Goal: Information Seeking & Learning: Learn about a topic

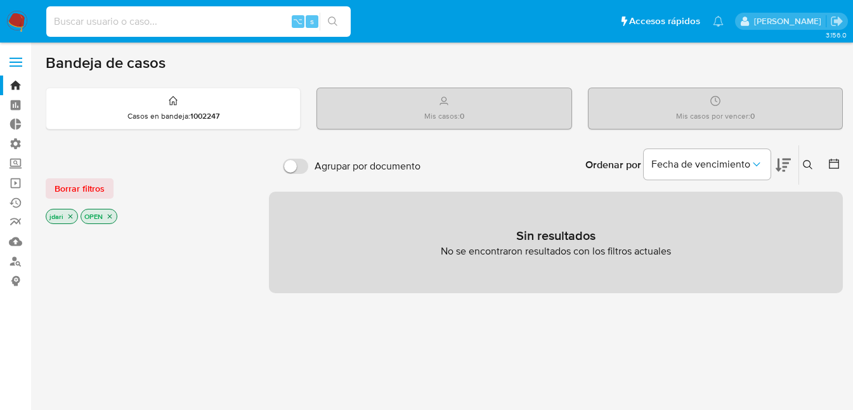
click at [160, 24] on input at bounding box center [198, 21] width 304 height 16
paste input "[PERSON_NAME].mer"
type input "[PERSON_NAME].mer"
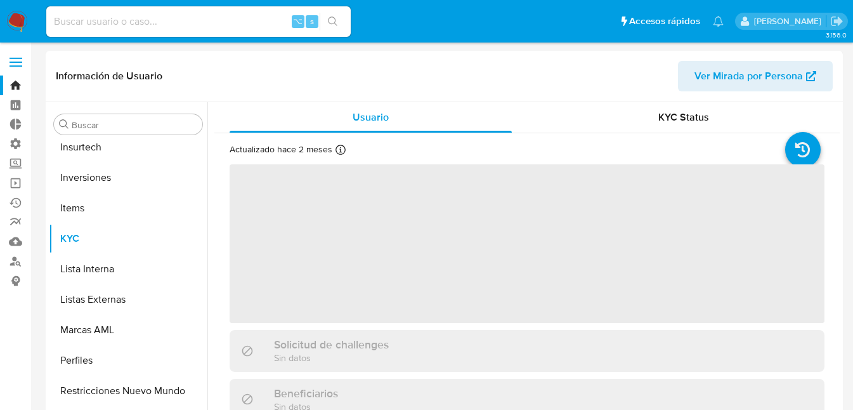
scroll to position [597, 0]
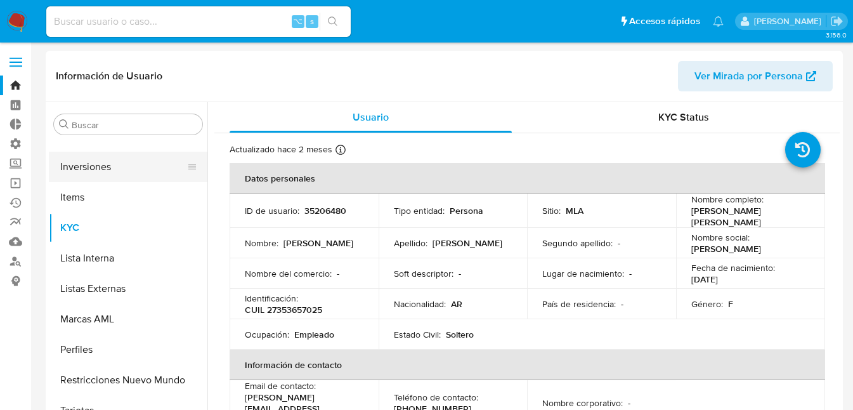
select select "10"
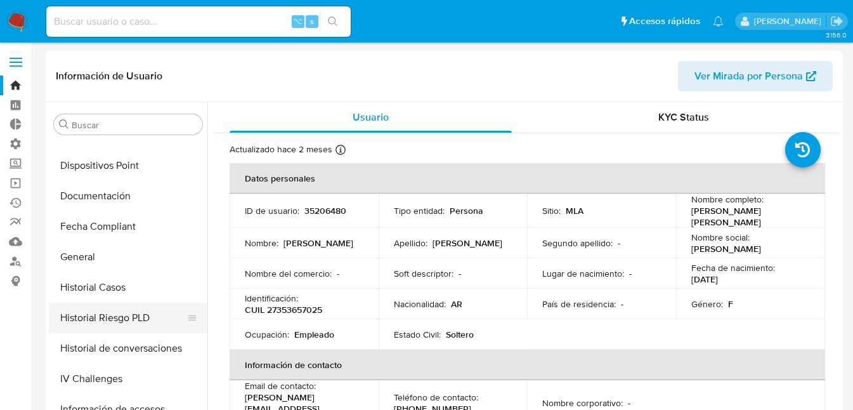
scroll to position [311, 0]
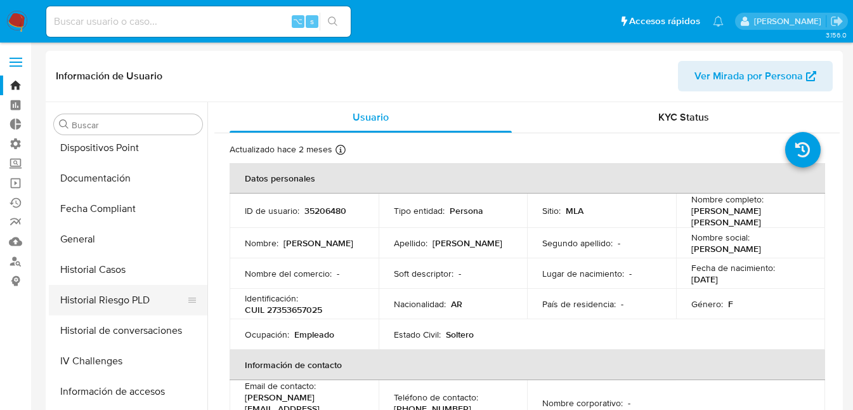
click at [107, 303] on button "Historial Riesgo PLD" at bounding box center [123, 300] width 148 height 30
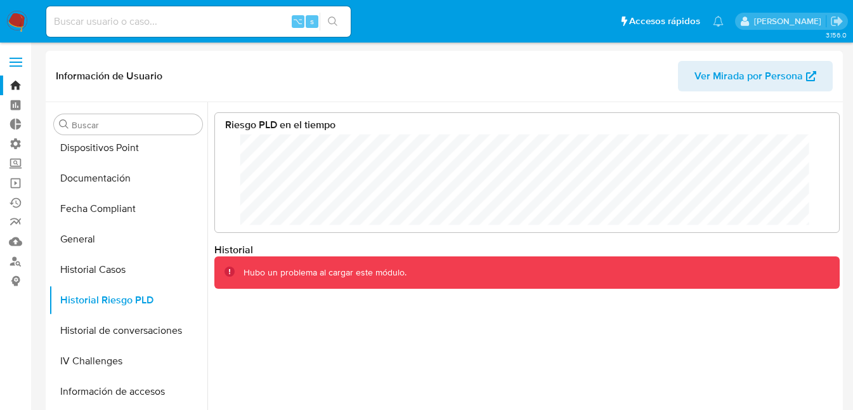
scroll to position [95, 599]
click at [832, 21] on icon "Salir" at bounding box center [836, 21] width 13 height 13
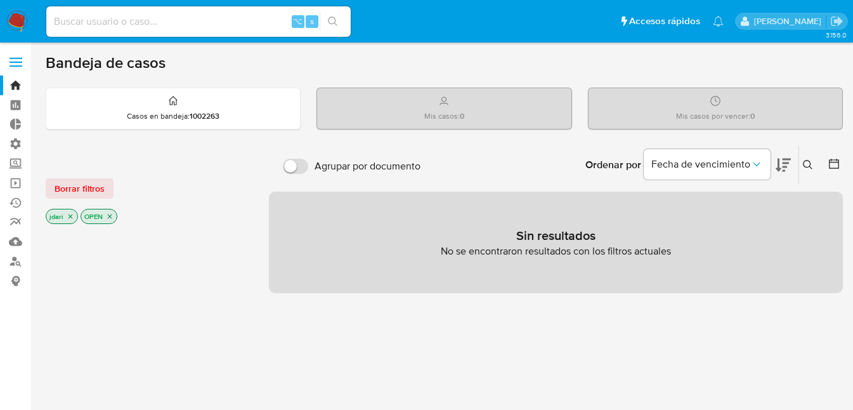
click at [103, 19] on input at bounding box center [198, 21] width 304 height 16
paste input "[PERSON_NAME].mer"
type input "[PERSON_NAME].mer"
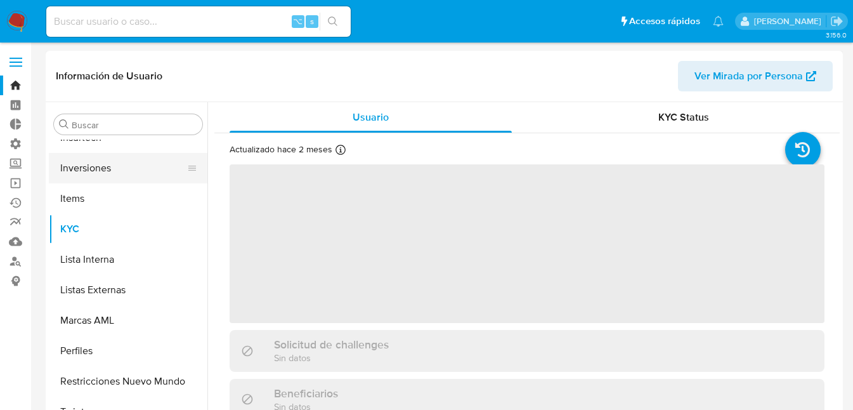
scroll to position [597, 0]
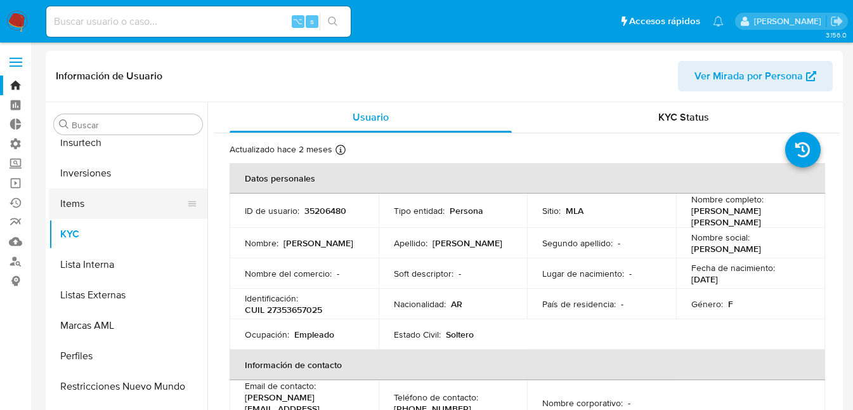
select select "10"
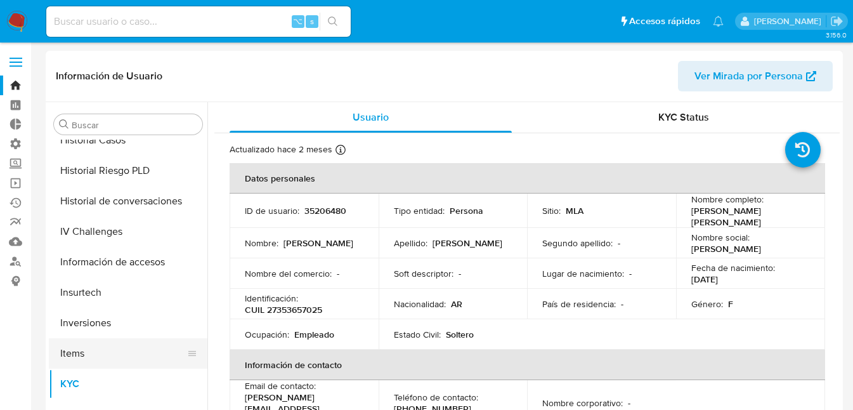
scroll to position [396, 0]
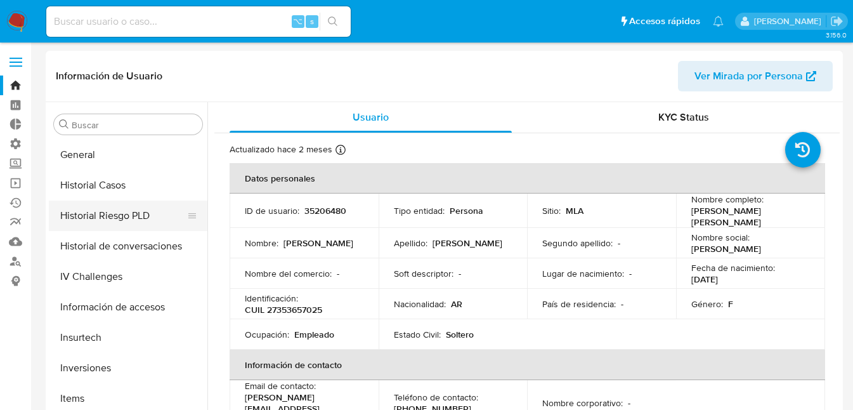
click at [102, 216] on button "Historial Riesgo PLD" at bounding box center [123, 215] width 148 height 30
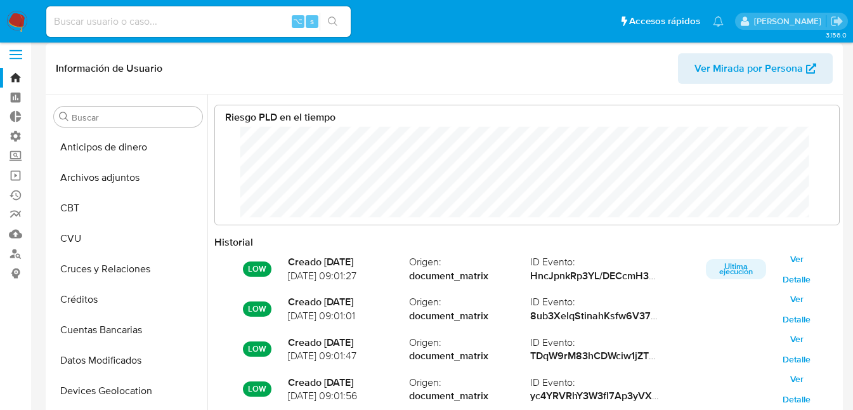
scroll to position [0, 0]
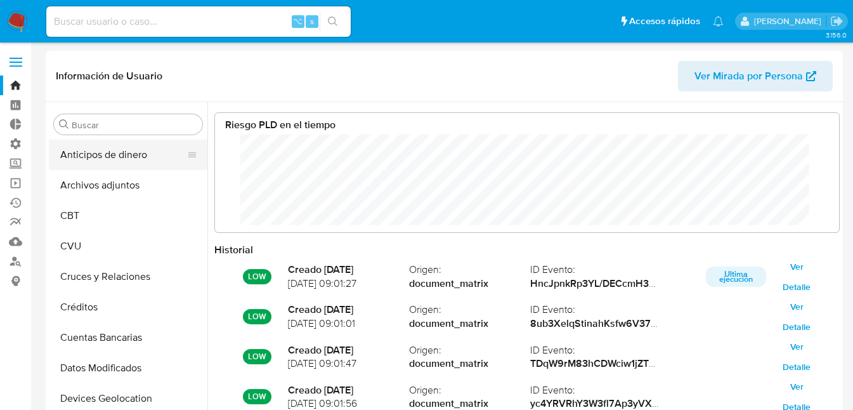
click at [98, 155] on button "Anticipos de dinero" at bounding box center [123, 155] width 148 height 30
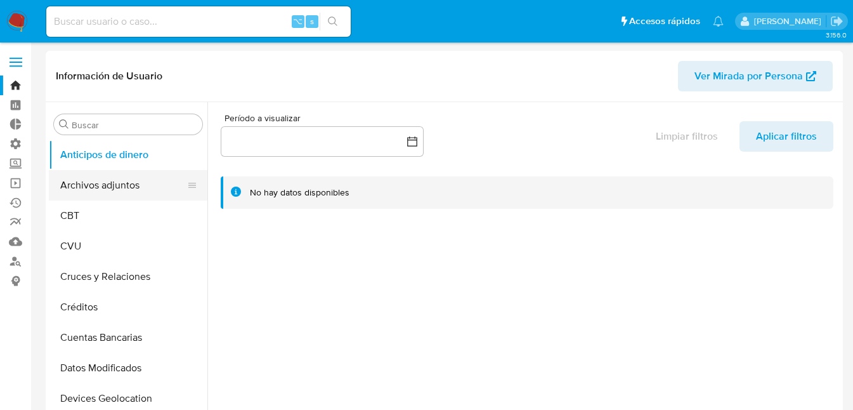
click at [95, 183] on button "Archivos adjuntos" at bounding box center [123, 185] width 148 height 30
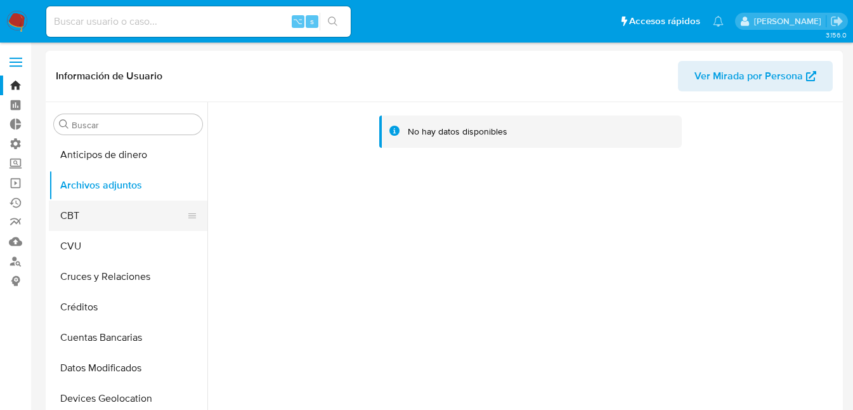
click at [75, 211] on button "CBT" at bounding box center [123, 215] width 148 height 30
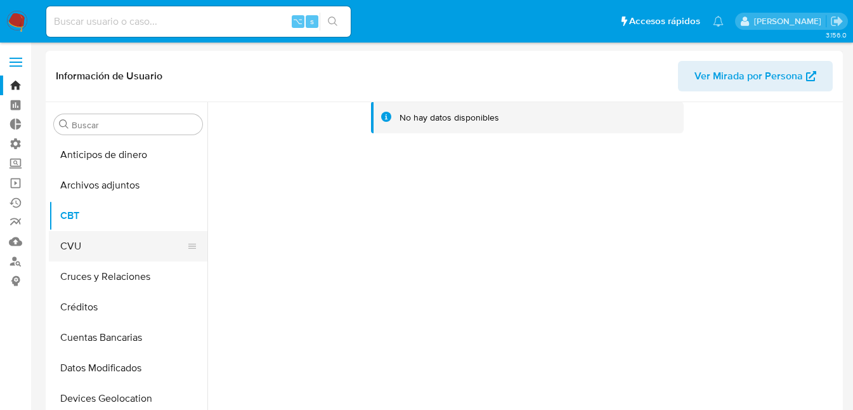
click at [73, 244] on button "CVU" at bounding box center [123, 246] width 148 height 30
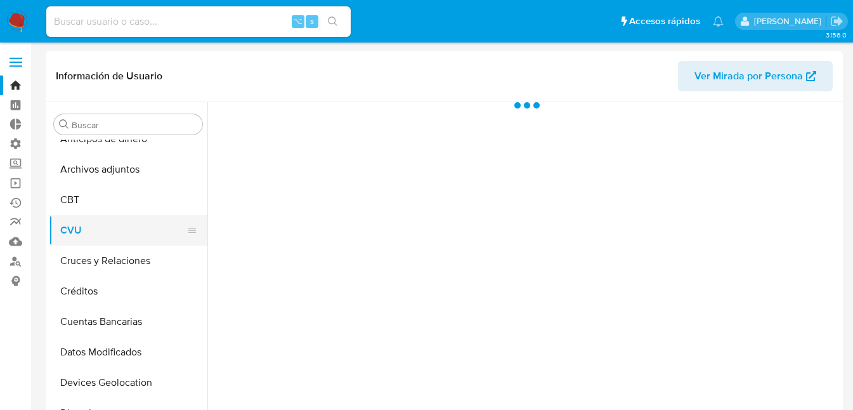
scroll to position [39, 0]
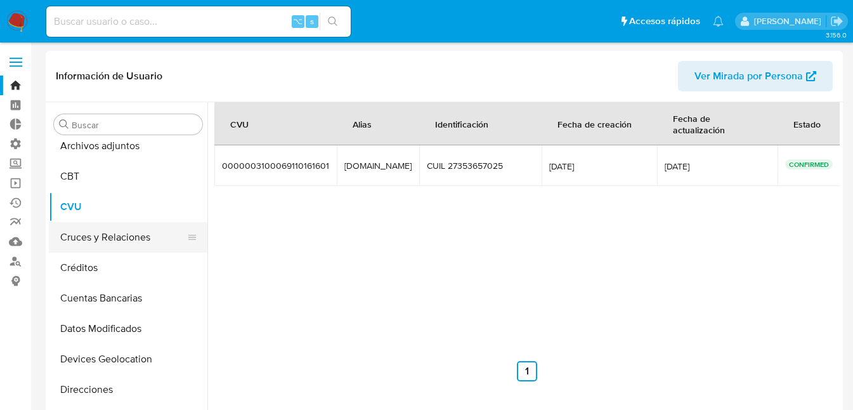
click at [95, 236] on button "Cruces y Relaciones" at bounding box center [123, 237] width 148 height 30
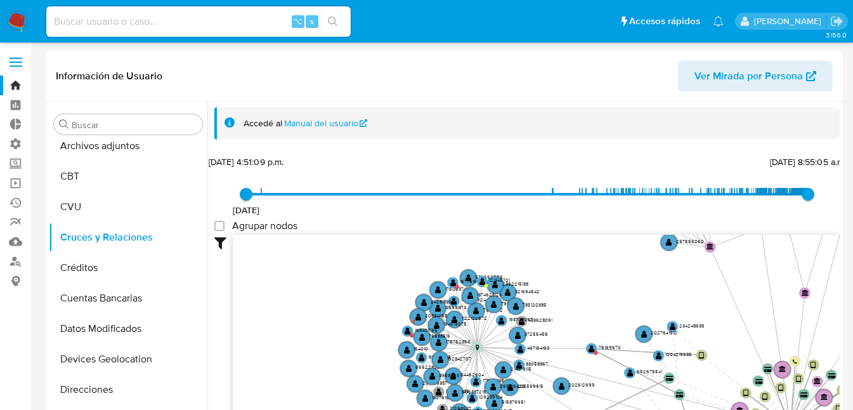
drag, startPoint x: 613, startPoint y: 301, endPoint x: 389, endPoint y: 245, distance: 230.1
click at [389, 245] on icon "device-609a9b2b08813b0018dce2bb  device-61bc6e6008813b001a40d8c5  device-6254…" at bounding box center [536, 327] width 607 height 184
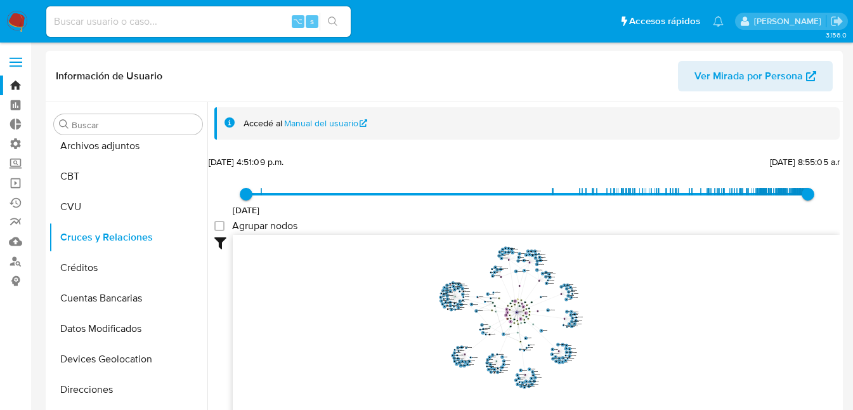
drag, startPoint x: 668, startPoint y: 342, endPoint x: 622, endPoint y: 319, distance: 51.9
click at [622, 319] on icon "device-609a9b2b08813b0018dce2bb  device-61bc6e6008813b001a40d8c5  device-6254…" at bounding box center [536, 327] width 607 height 184
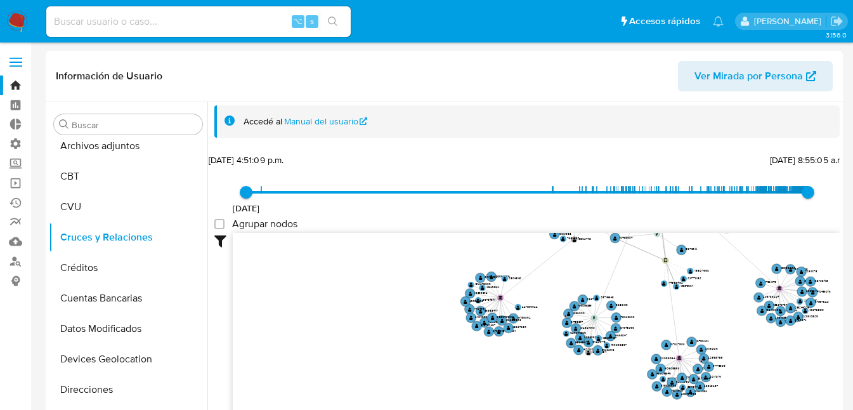
drag, startPoint x: 651, startPoint y: 268, endPoint x: 497, endPoint y: 342, distance: 171.1
click at [399, 409] on icon "device-609a9b2b08813b0018dce2bb  device-61bc6e6008813b001a40d8c5  device-6254…" at bounding box center [536, 325] width 607 height 184
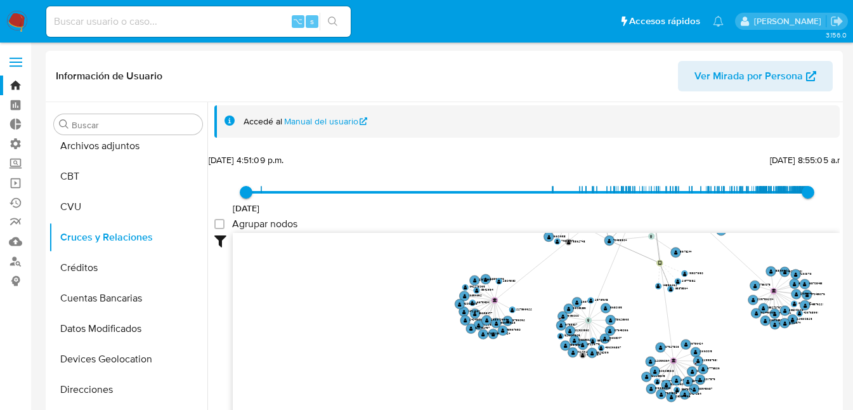
drag, startPoint x: 581, startPoint y: 317, endPoint x: 324, endPoint y: 405, distance: 271.6
click at [329, 406] on icon "device-609a9b2b08813b0018dce2bb  device-61bc6e6008813b001a40d8c5  device-6254…" at bounding box center [536, 325] width 607 height 184
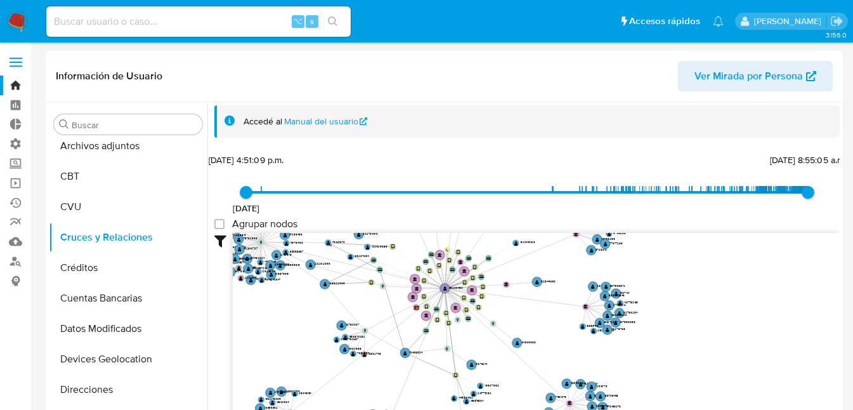
drag, startPoint x: 650, startPoint y: 336, endPoint x: 729, endPoint y: 379, distance: 90.0
click at [729, 379] on icon "device-609a9b2b08813b0018dce2bb  device-61bc6e6008813b001a40d8c5  device-6254…" at bounding box center [536, 325] width 607 height 184
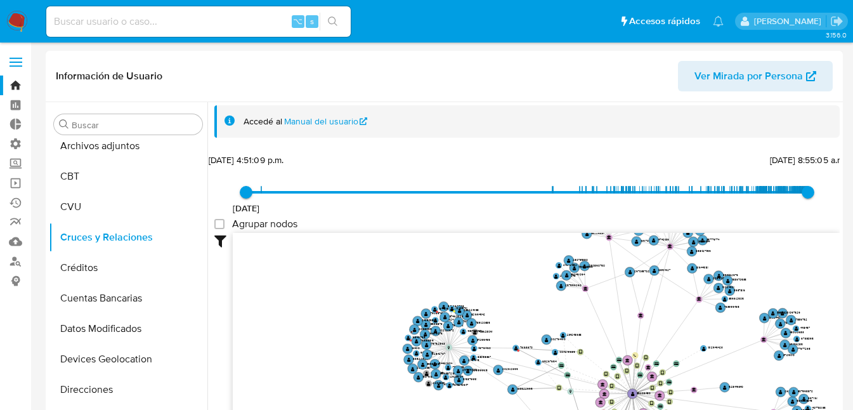
drag, startPoint x: 573, startPoint y: 301, endPoint x: 639, endPoint y: 339, distance: 76.2
click at [639, 339] on icon "device-609a9b2b08813b0018dce2bb  device-61bc6e6008813b001a40d8c5  device-6254…" at bounding box center [536, 325] width 607 height 184
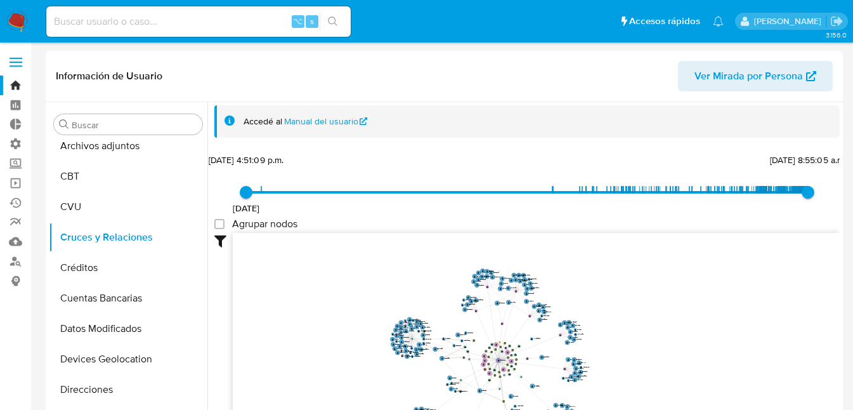
drag, startPoint x: 492, startPoint y: 285, endPoint x: 411, endPoint y: 300, distance: 82.6
click at [411, 300] on icon "device-609a9b2b08813b0018dce2bb  device-61bc6e6008813b001a40d8c5  device-6254…" at bounding box center [536, 325] width 607 height 184
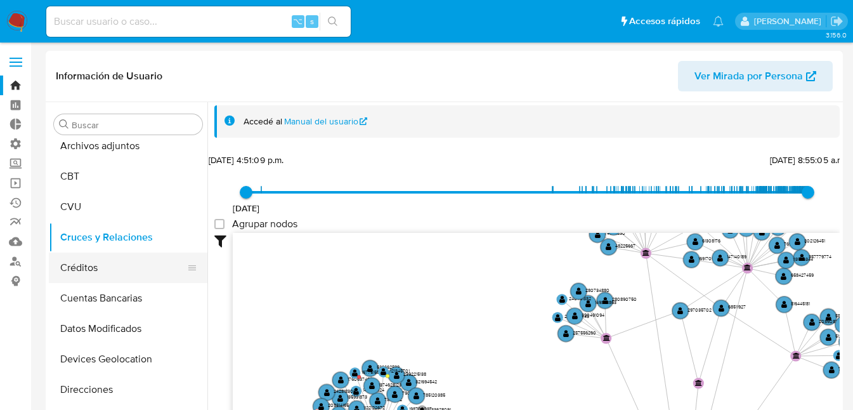
click at [76, 269] on button "Créditos" at bounding box center [123, 267] width 148 height 30
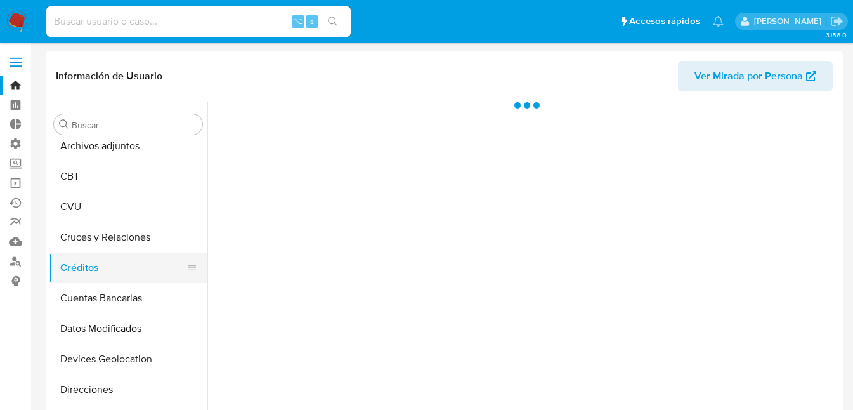
scroll to position [0, 0]
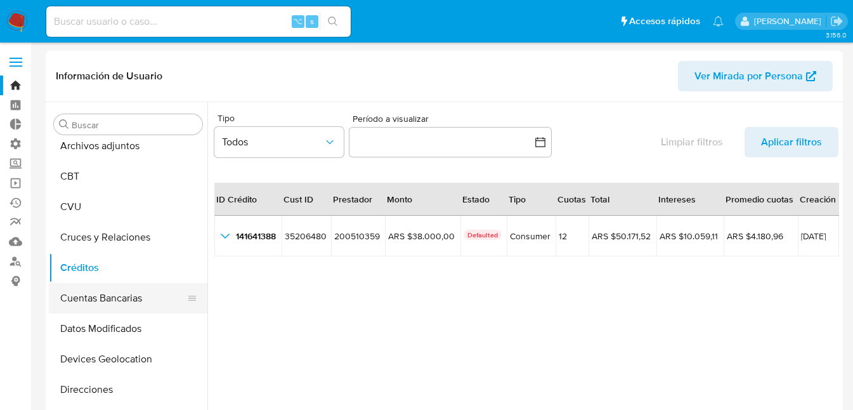
click at [87, 294] on button "Cuentas Bancarias" at bounding box center [123, 298] width 148 height 30
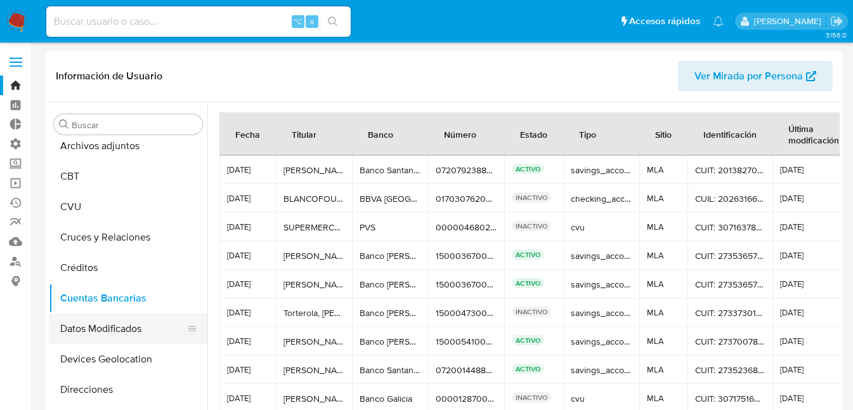
click at [105, 325] on button "Datos Modificados" at bounding box center [123, 328] width 148 height 30
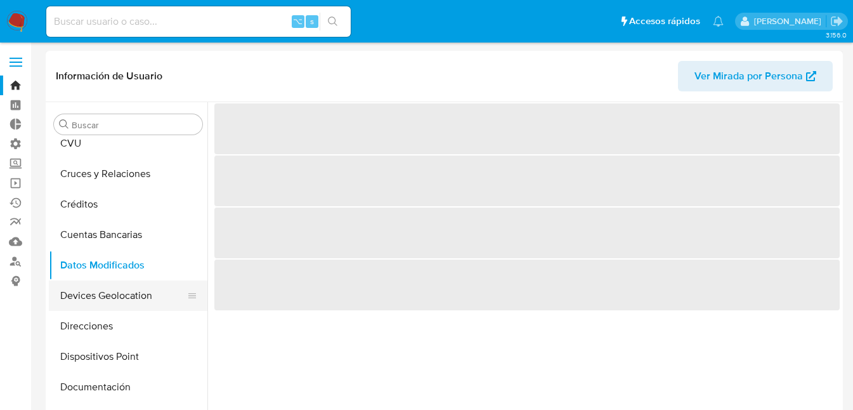
scroll to position [104, 0]
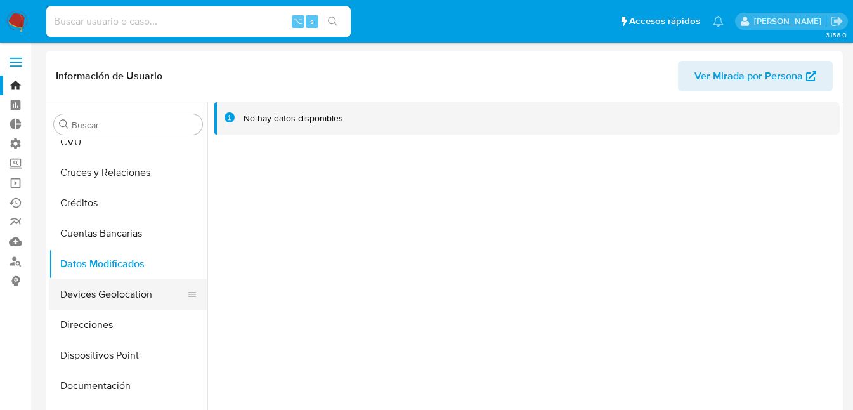
click at [97, 292] on button "Devices Geolocation" at bounding box center [123, 294] width 148 height 30
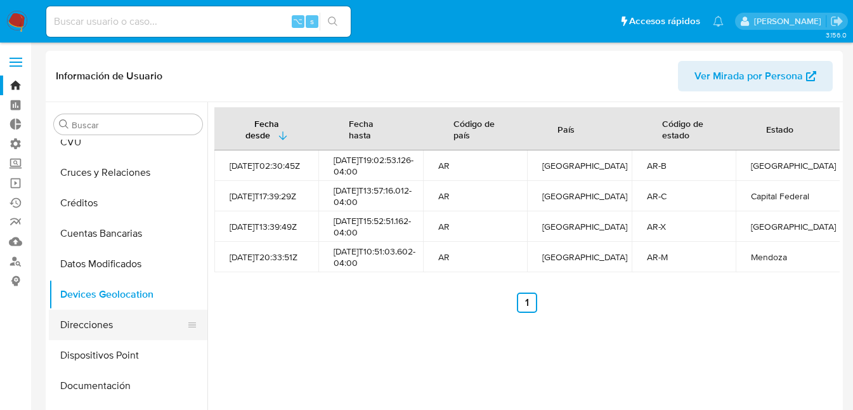
click at [87, 326] on button "Direcciones" at bounding box center [123, 325] width 148 height 30
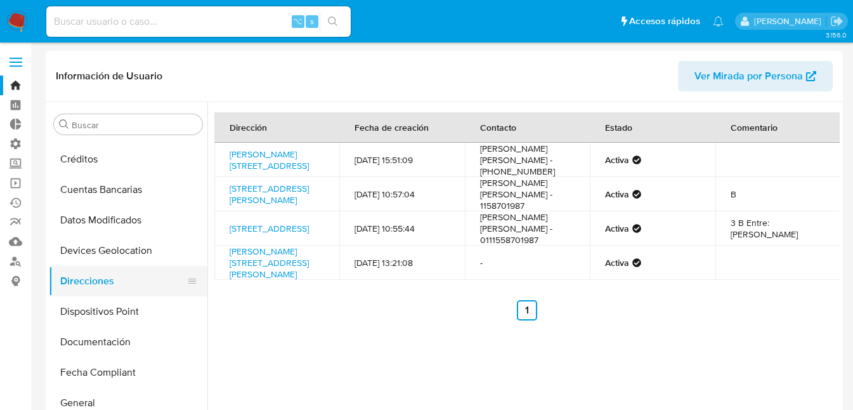
scroll to position [207, 0]
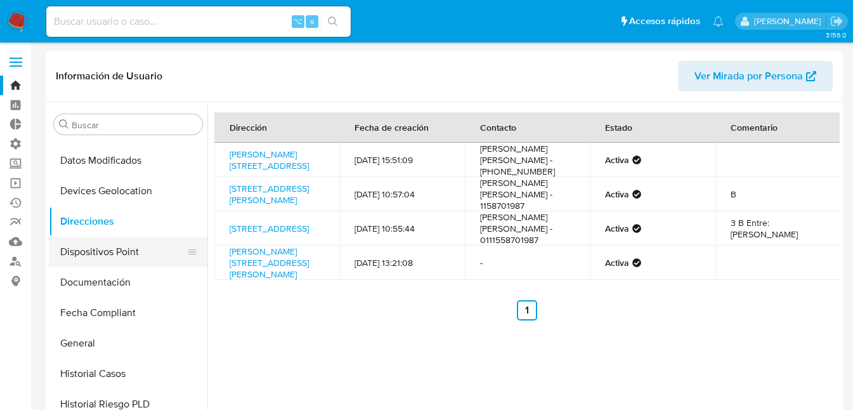
click at [85, 249] on button "Dispositivos Point" at bounding box center [123, 252] width 148 height 30
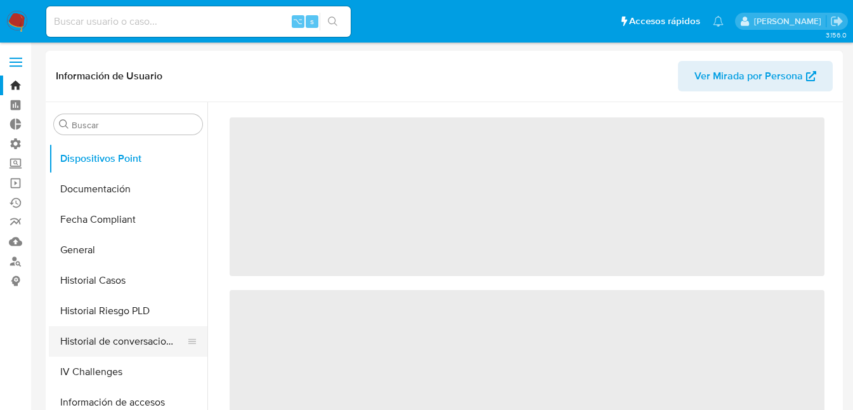
scroll to position [301, 0]
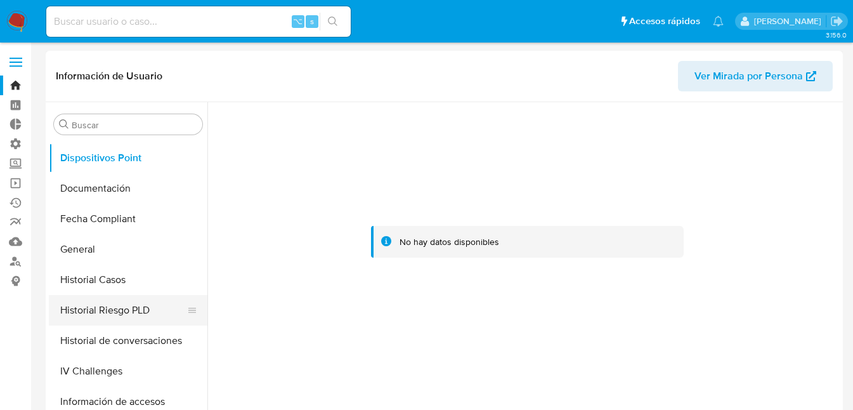
click at [88, 308] on button "Historial Riesgo PLD" at bounding box center [123, 310] width 148 height 30
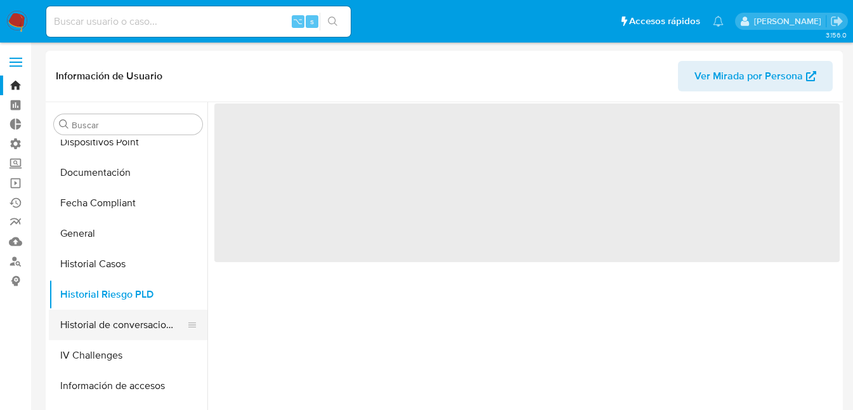
scroll to position [329, 0]
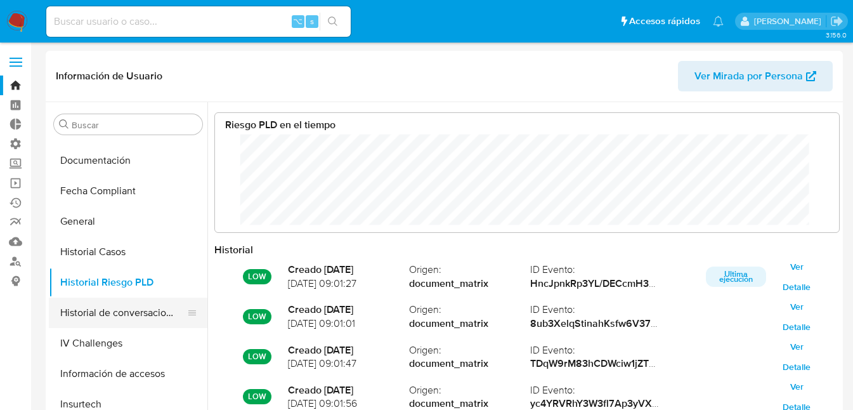
click at [97, 316] on button "Historial de conversaciones" at bounding box center [123, 312] width 148 height 30
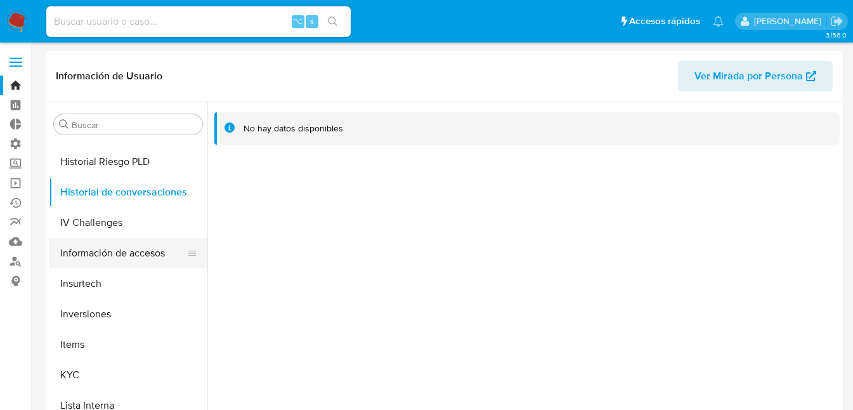
scroll to position [452, 0]
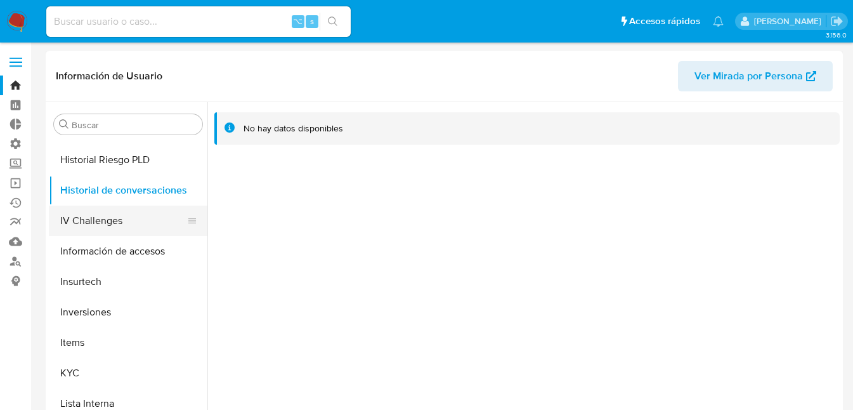
click at [95, 220] on button "IV Challenges" at bounding box center [123, 220] width 148 height 30
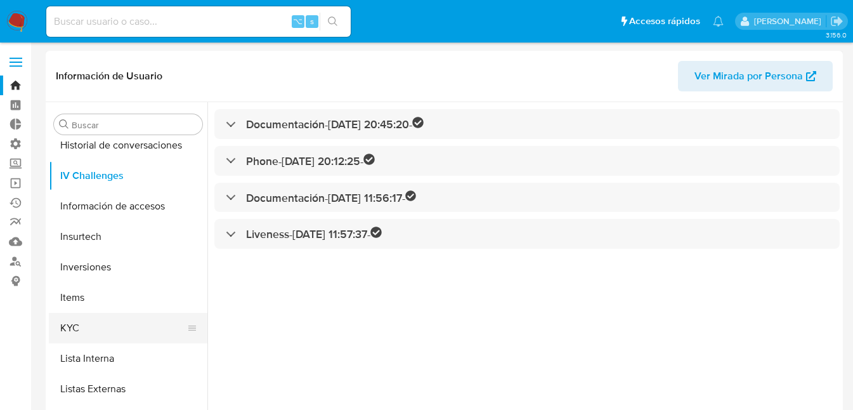
scroll to position [498, 0]
click at [86, 320] on button "KYC" at bounding box center [123, 326] width 148 height 30
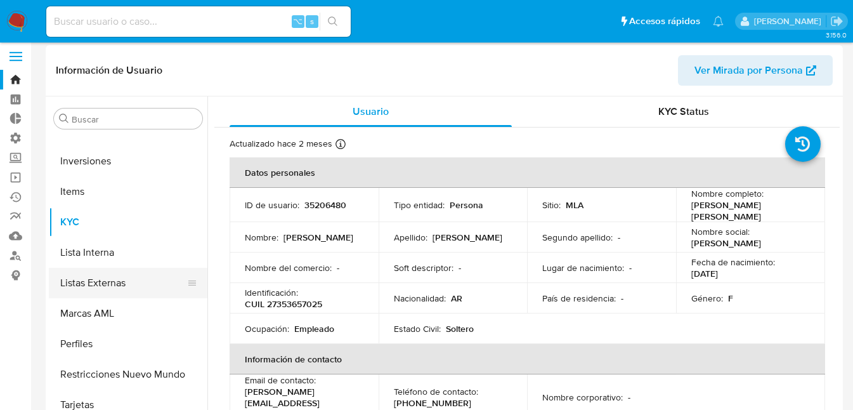
scroll to position [16, 0]
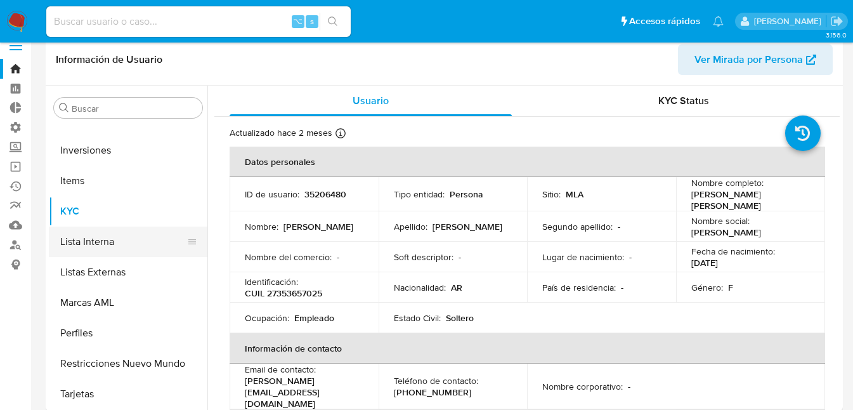
click at [86, 244] on button "Lista Interna" at bounding box center [123, 241] width 148 height 30
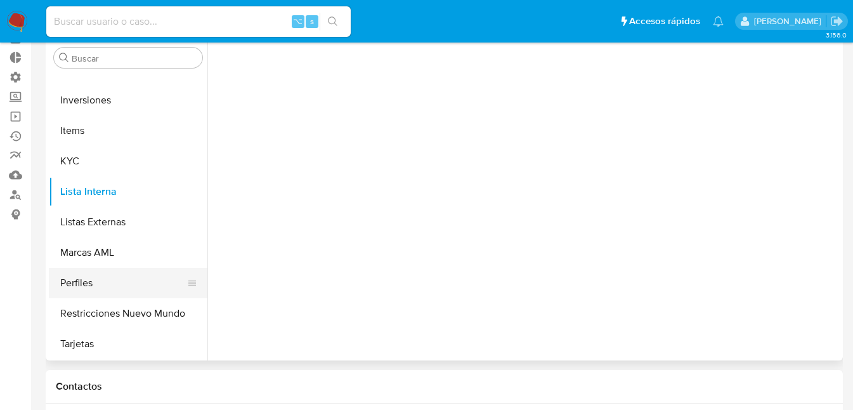
scroll to position [67, 0]
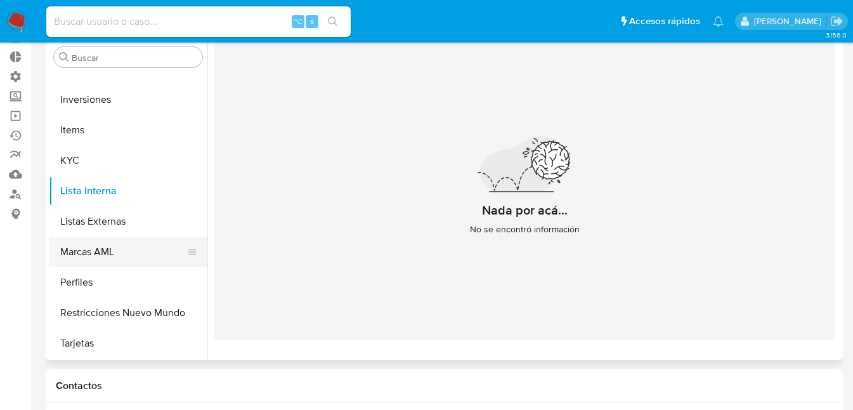
click at [91, 254] on button "Marcas AML" at bounding box center [123, 252] width 148 height 30
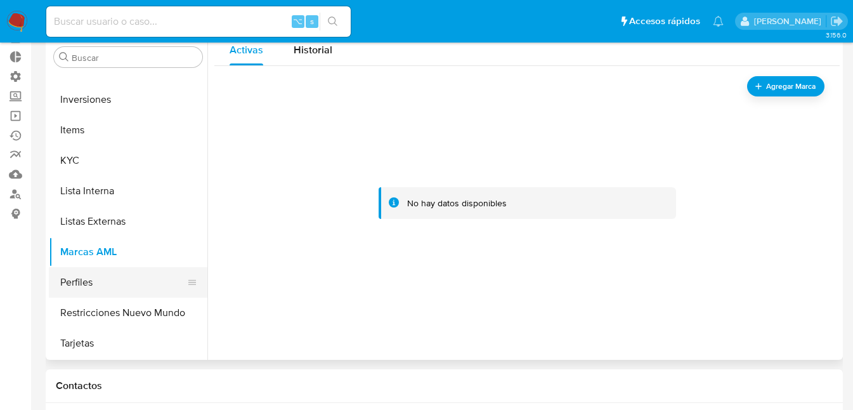
click at [79, 282] on button "Perfiles" at bounding box center [123, 282] width 148 height 30
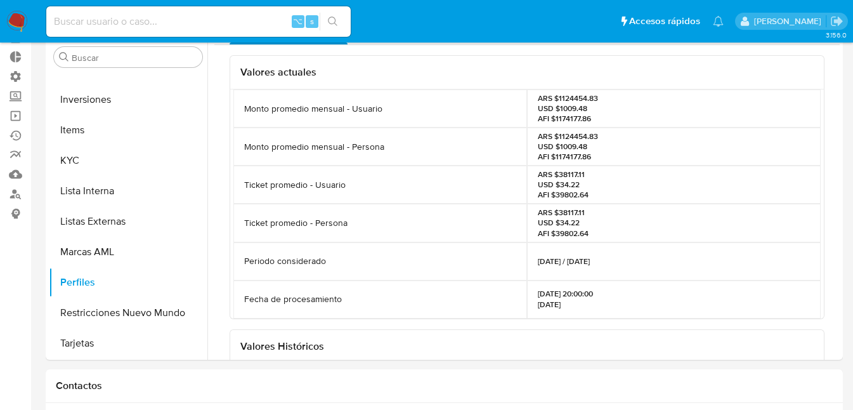
scroll to position [0, 0]
